Goal: Transaction & Acquisition: Purchase product/service

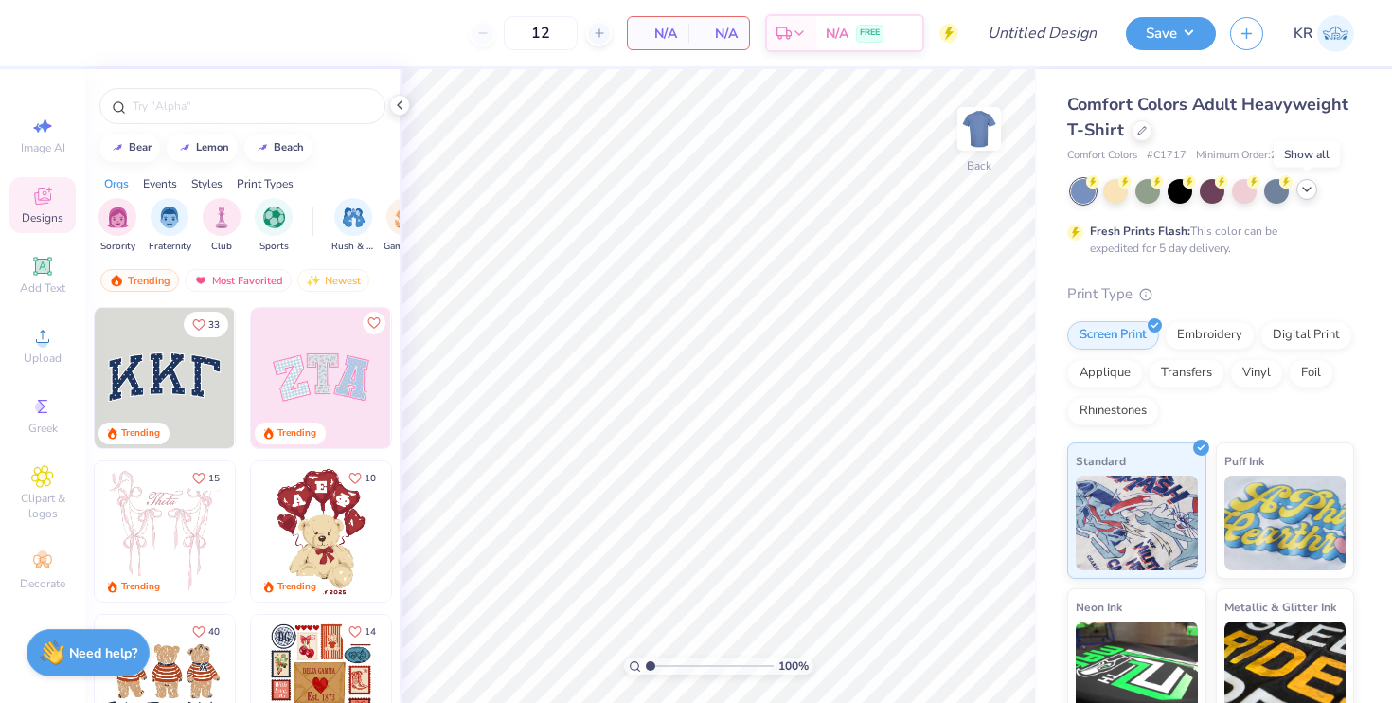
click at [1313, 186] on icon at bounding box center [1306, 189] width 15 height 15
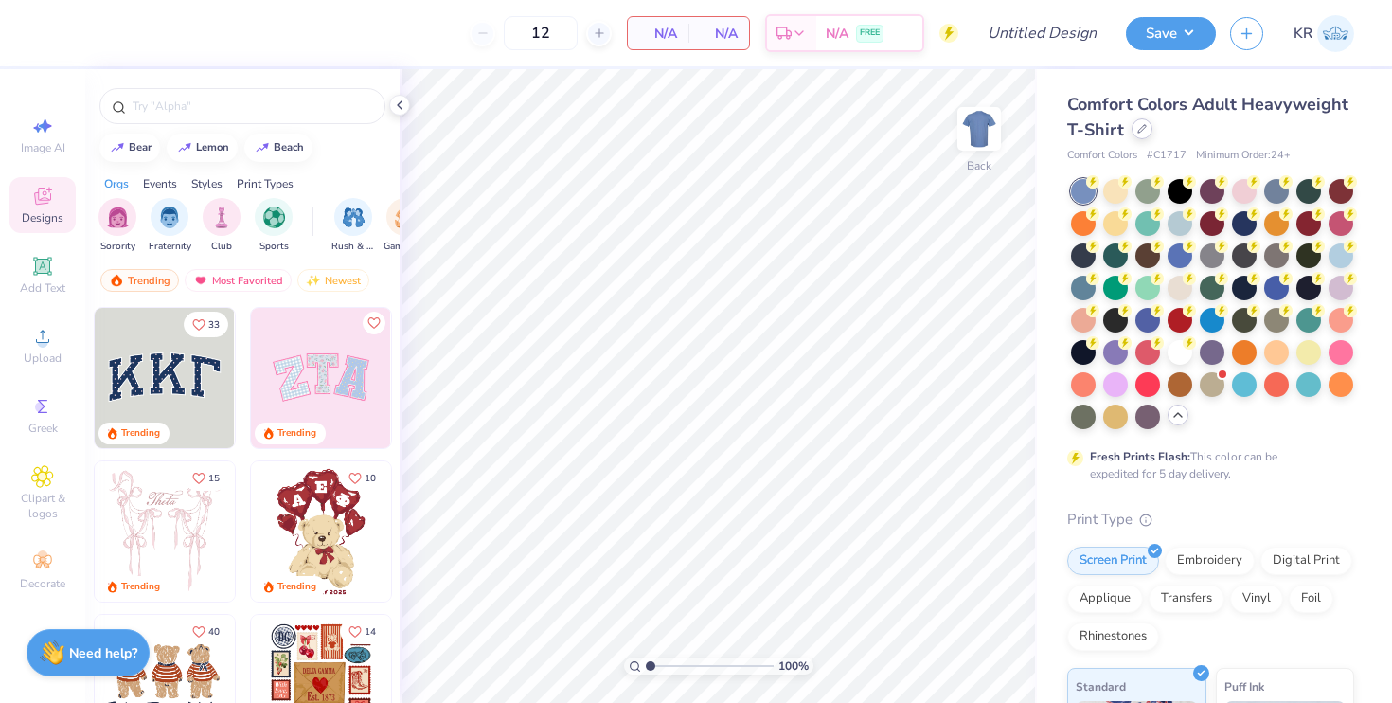
click at [1148, 135] on div at bounding box center [1142, 128] width 21 height 21
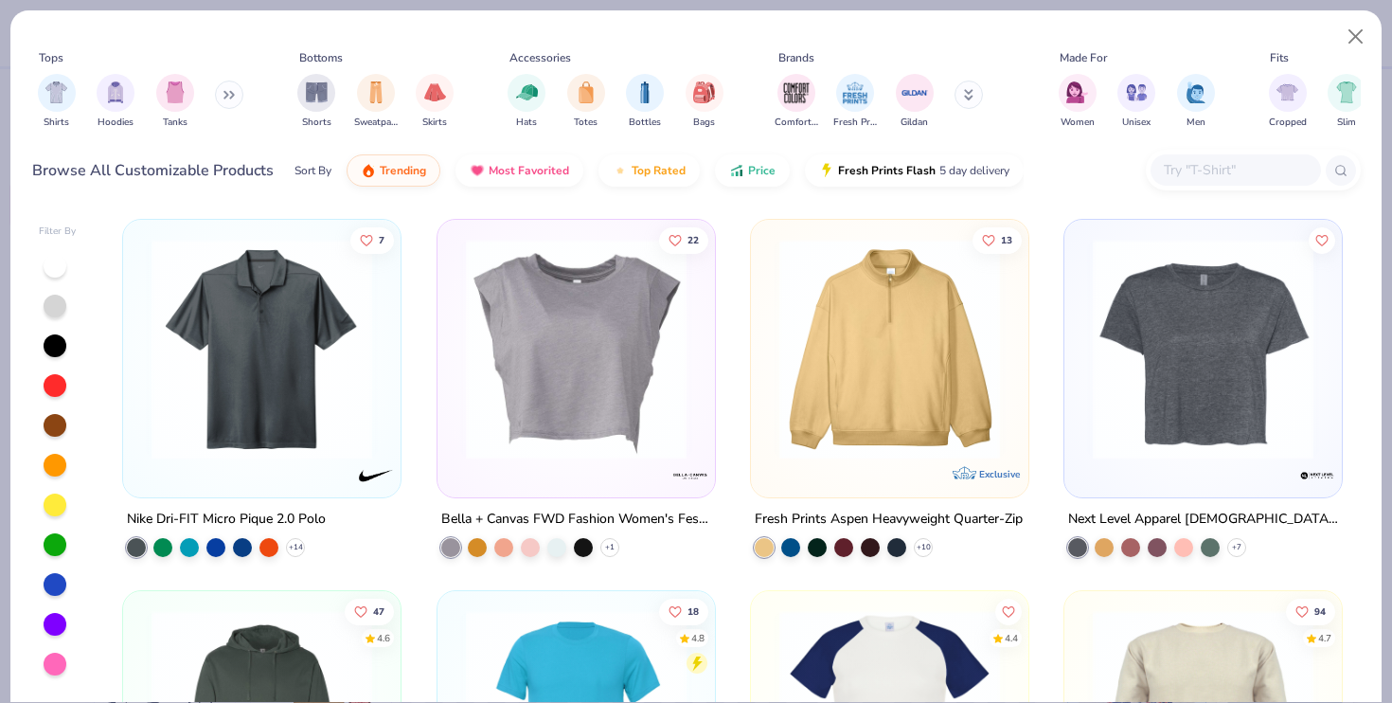
click at [1176, 162] on input "text" at bounding box center [1235, 170] width 146 height 22
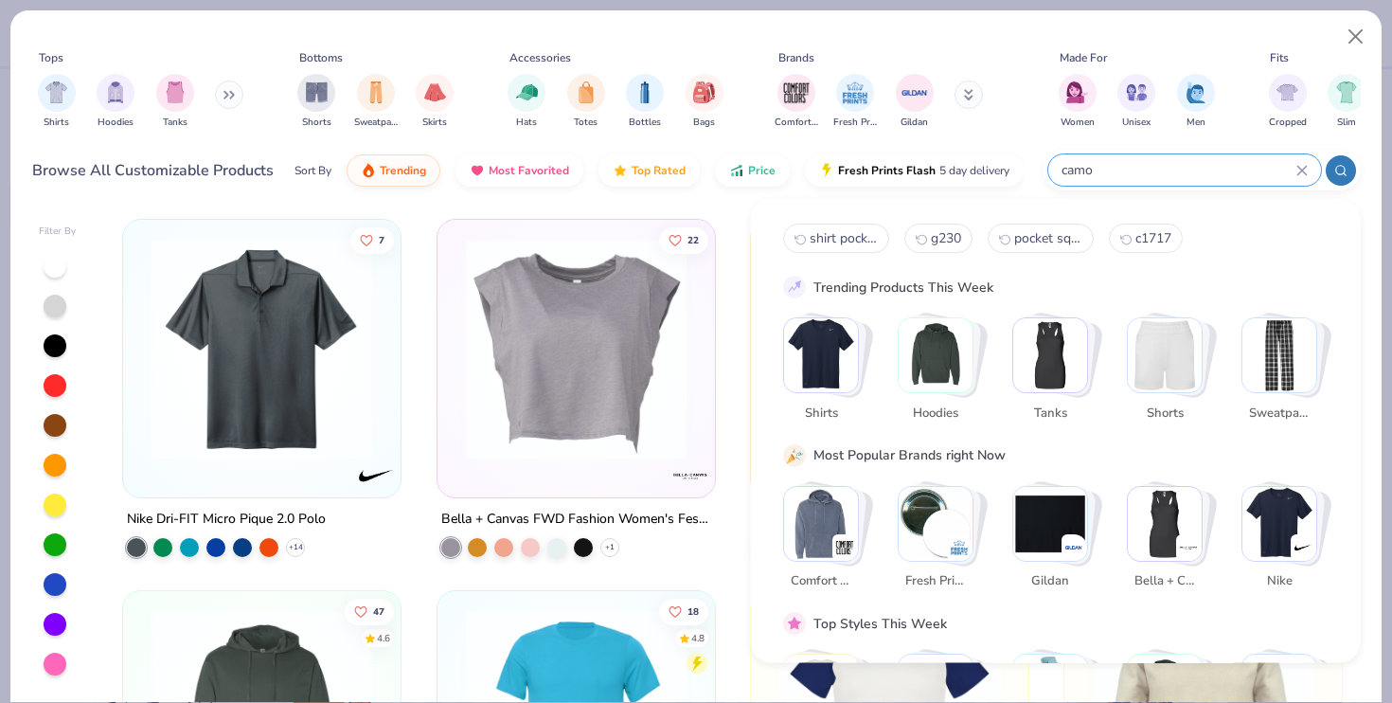
type input "camo"
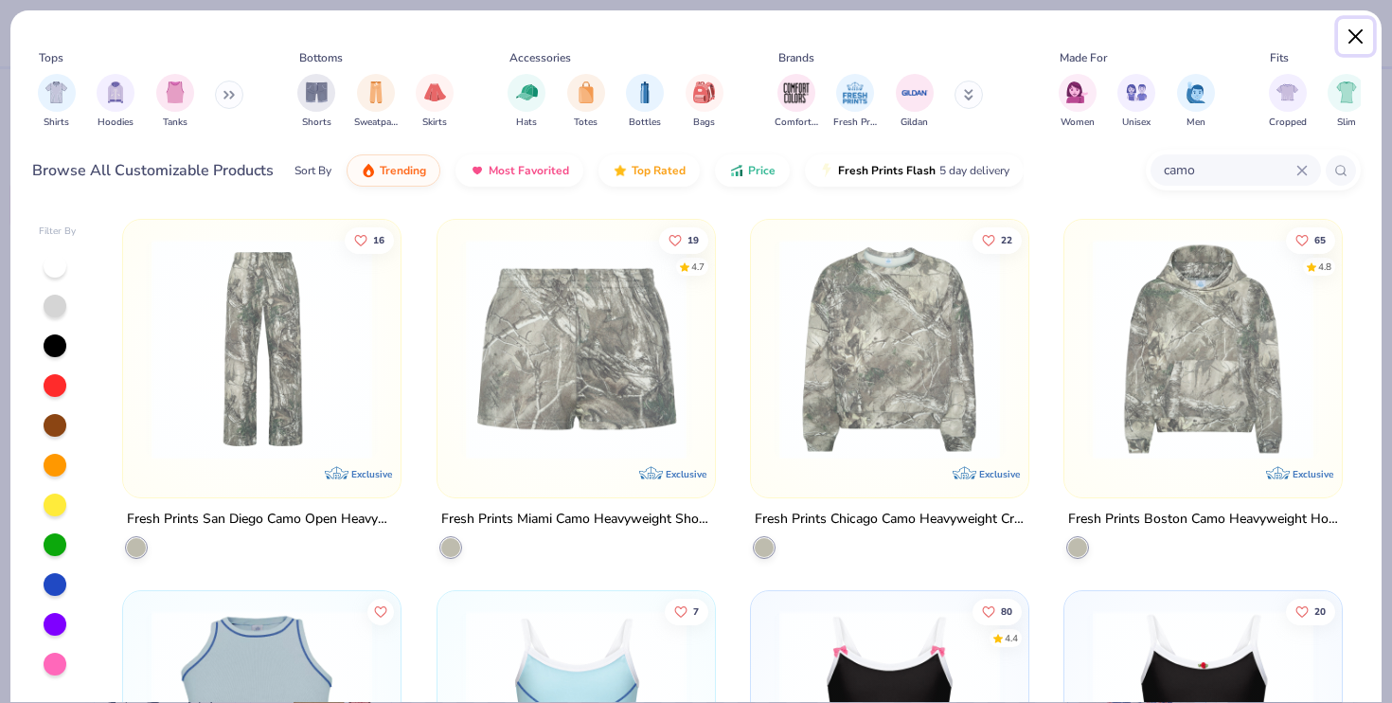
click at [1355, 45] on button "Close" at bounding box center [1356, 37] width 36 height 36
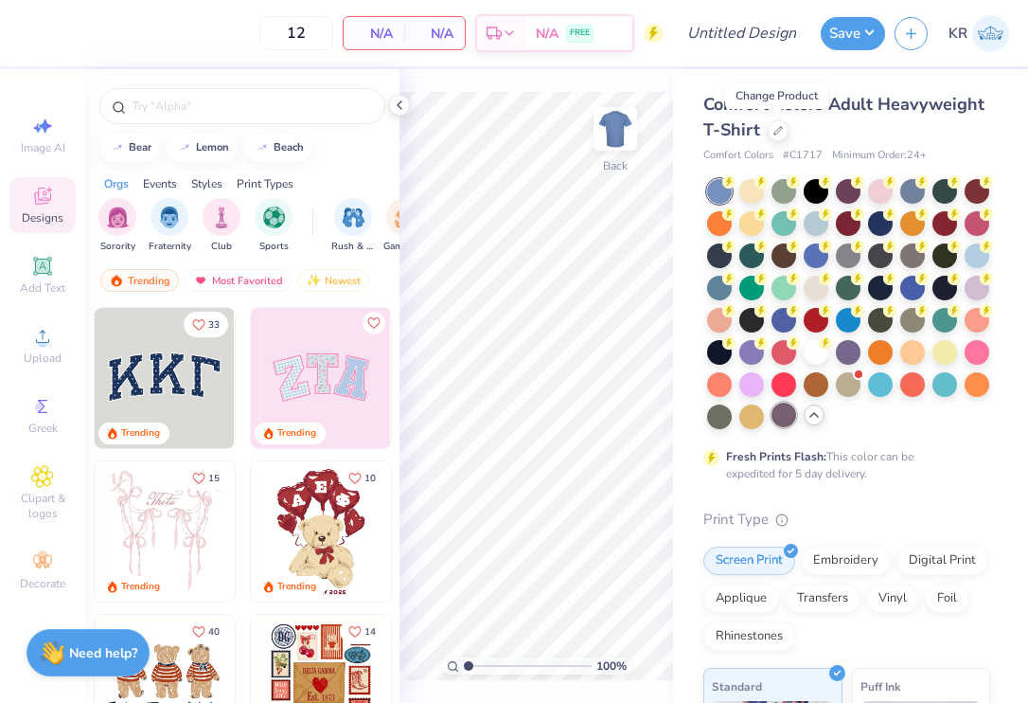
click at [784, 414] on div at bounding box center [784, 414] width 25 height 25
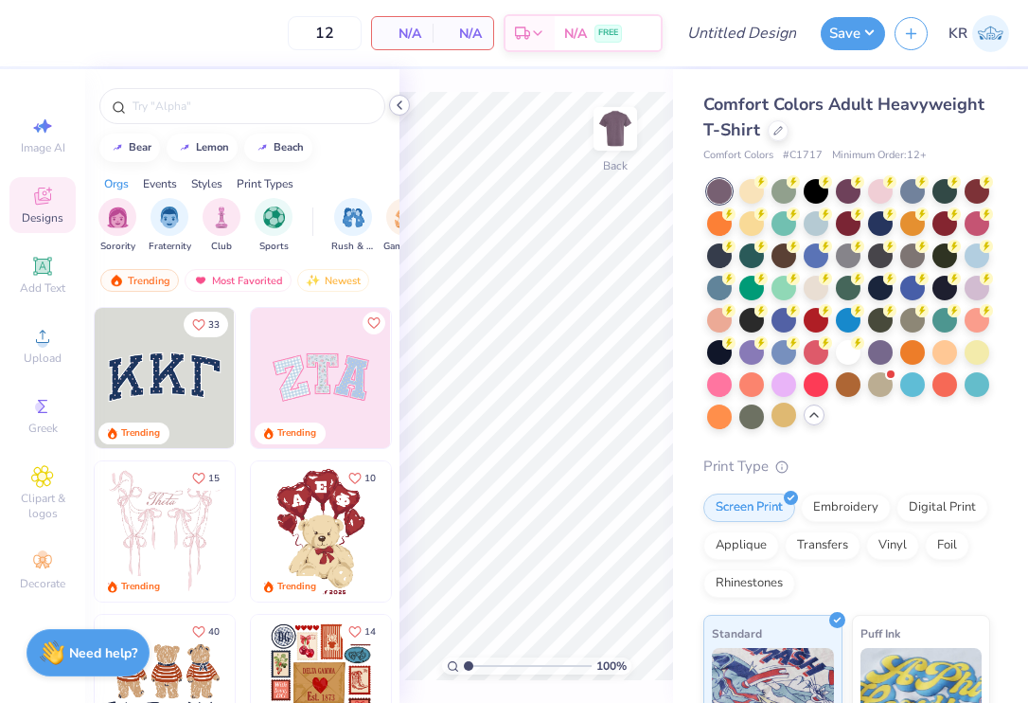
click at [397, 105] on icon at bounding box center [399, 105] width 15 height 15
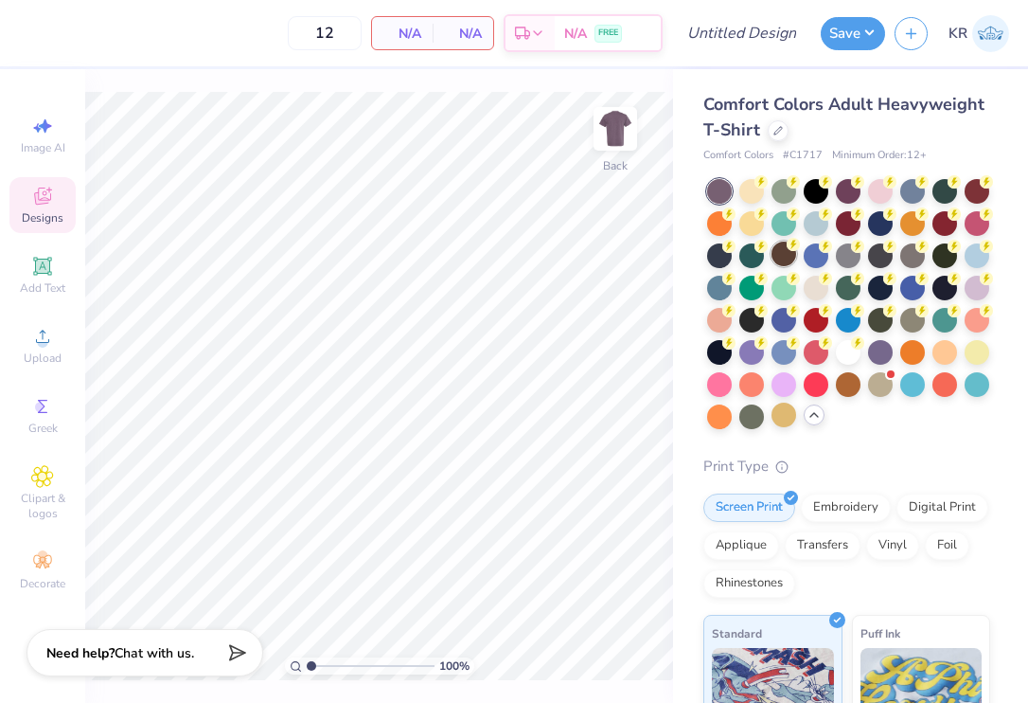
click at [782, 263] on div at bounding box center [784, 253] width 25 height 25
